Goal: Answer question/provide support

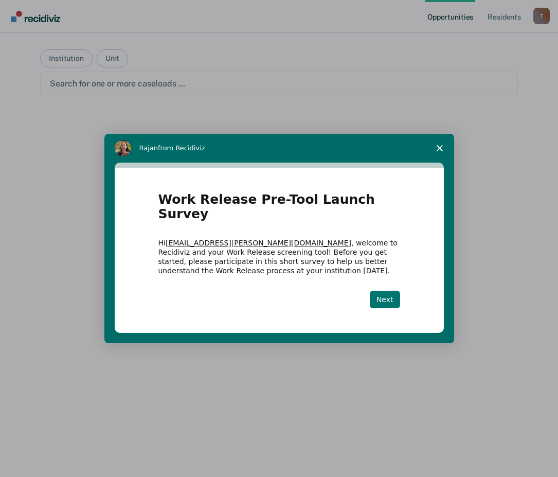
click at [375, 294] on button "Next" at bounding box center [385, 299] width 30 height 17
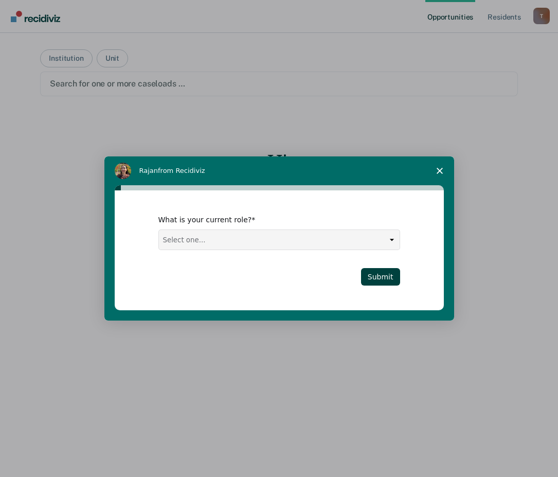
click at [251, 244] on select "Select one... Case Manager FUM Assistant [PERSON_NAME] [PERSON_NAME]" at bounding box center [279, 240] width 241 height 20
select select "Case Manager"
click at [159, 230] on select "Select one... Case Manager FUM Assistant [PERSON_NAME] [PERSON_NAME]" at bounding box center [279, 240] width 241 height 20
click at [373, 275] on button "Submit" at bounding box center [380, 276] width 39 height 17
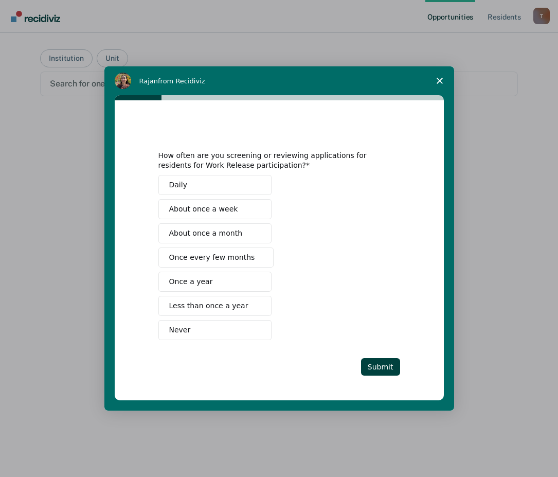
click at [237, 257] on span "Once every few months" at bounding box center [212, 257] width 86 height 11
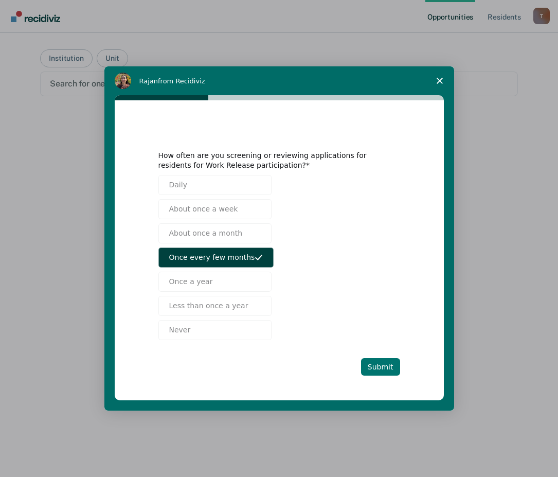
click at [381, 367] on button "Submit" at bounding box center [380, 366] width 39 height 17
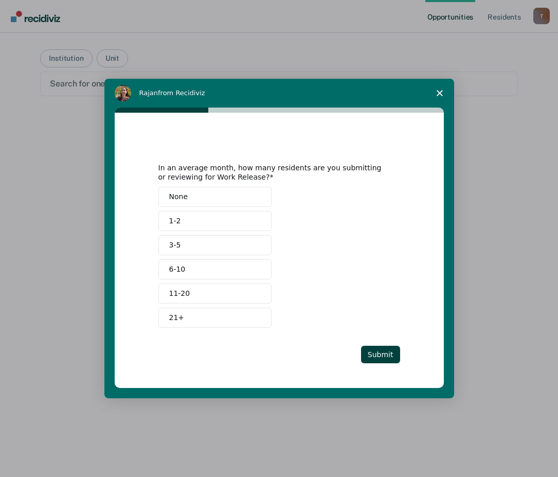
click at [212, 215] on button "1-2" at bounding box center [214, 221] width 113 height 20
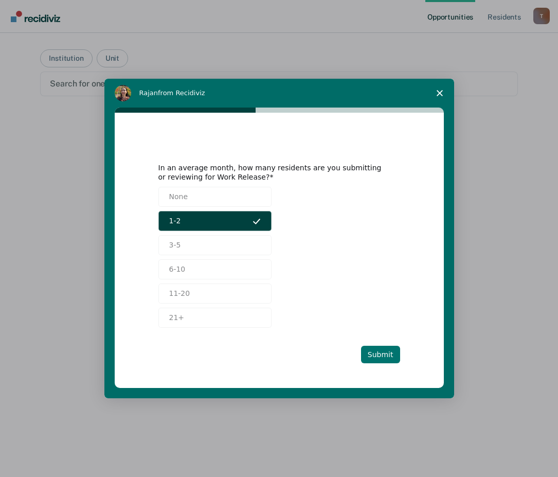
click at [381, 357] on button "Submit" at bounding box center [380, 354] width 39 height 17
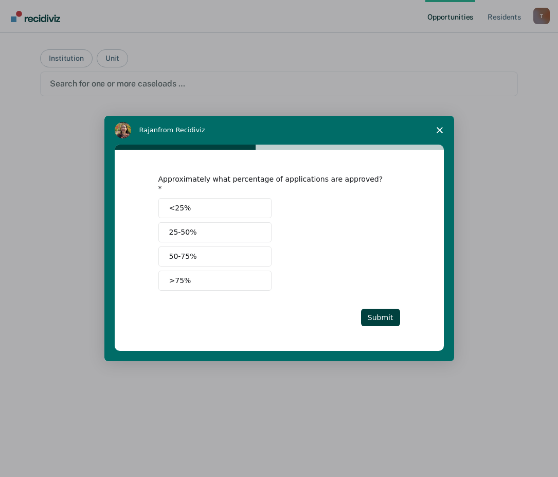
click at [185, 204] on span "<25%" at bounding box center [180, 208] width 22 height 11
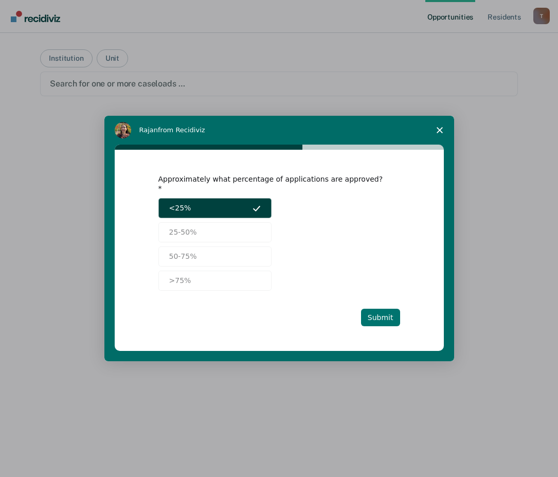
click at [381, 310] on button "Submit" at bounding box center [380, 317] width 39 height 17
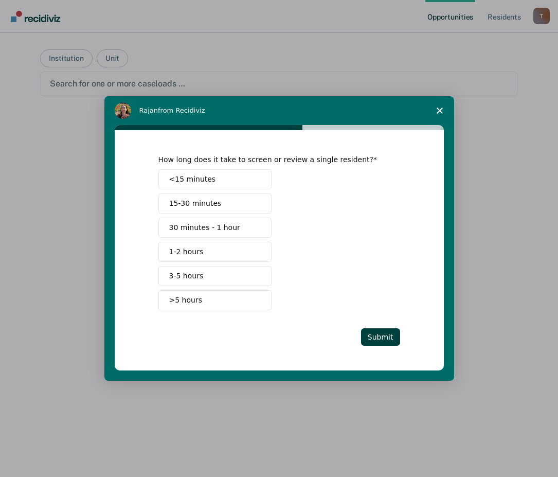
click at [199, 224] on span "30 minutes - 1 hour" at bounding box center [204, 227] width 71 height 11
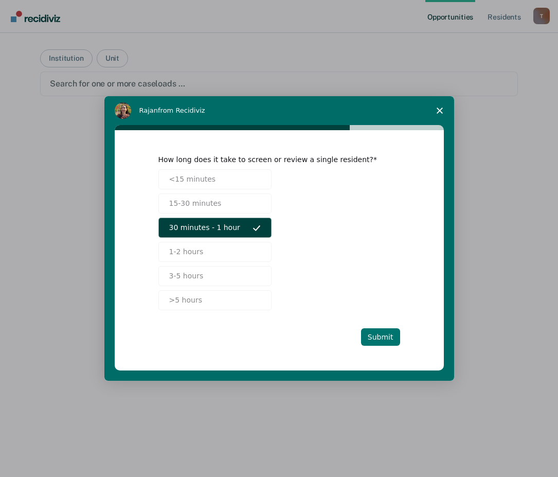
click at [386, 333] on button "Submit" at bounding box center [380, 336] width 39 height 17
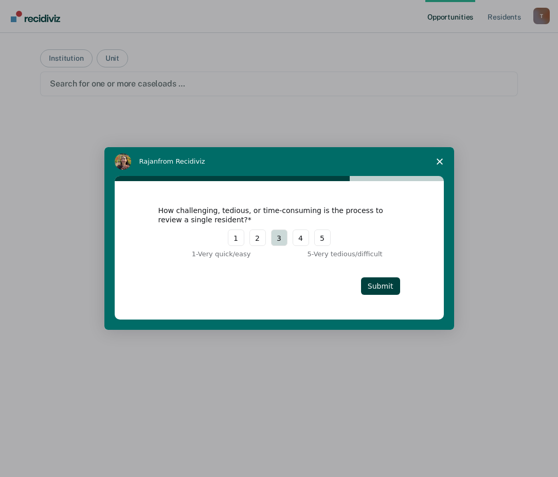
click at [282, 237] on button "3" at bounding box center [279, 237] width 16 height 16
click at [380, 290] on button "Submit" at bounding box center [380, 285] width 39 height 17
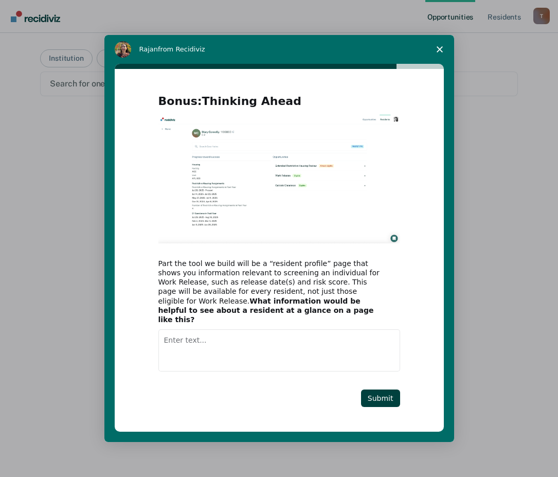
click at [169, 334] on textarea "Enter text..." at bounding box center [279, 350] width 242 height 42
type textarea "I am not sure, I don't deal with work release much at all."
click at [370, 390] on button "Submit" at bounding box center [380, 397] width 39 height 17
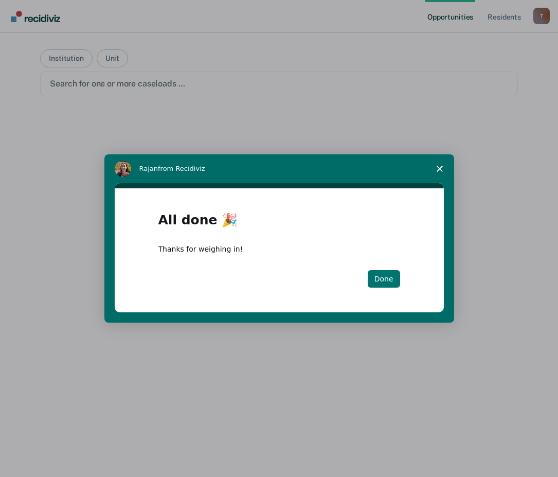
click at [382, 278] on button "Done" at bounding box center [384, 278] width 32 height 17
